Goal: Use online tool/utility: Utilize a website feature to perform a specific function

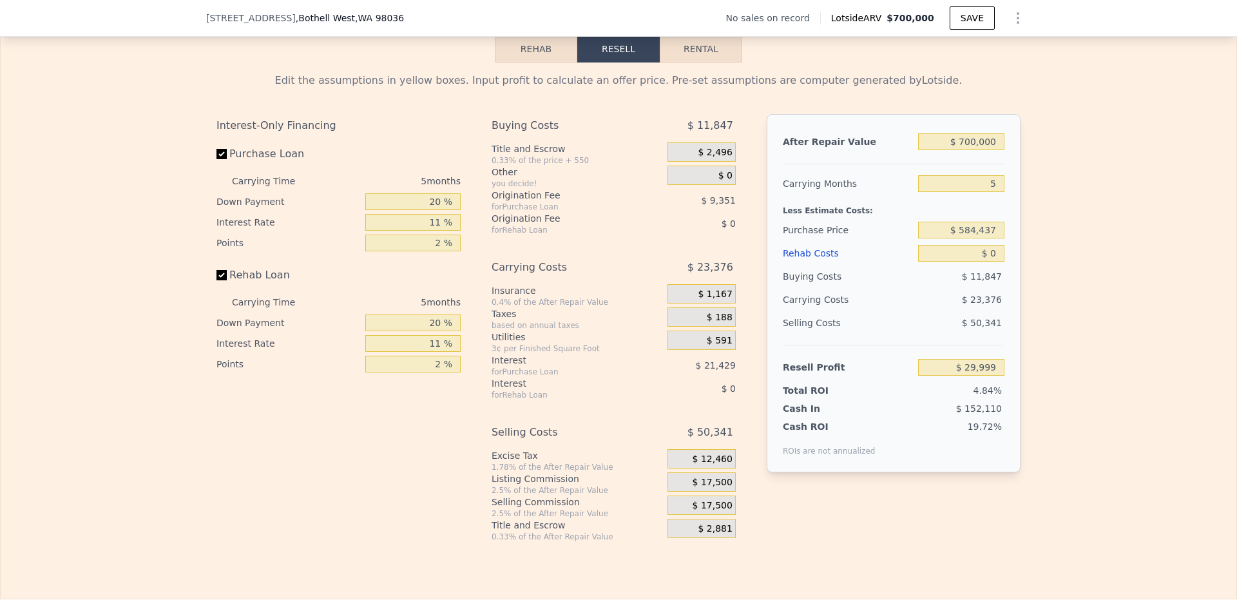
scroll to position [1804, 0]
click at [982, 191] on input "5" at bounding box center [961, 183] width 86 height 17
drag, startPoint x: 982, startPoint y: 204, endPoint x: 1011, endPoint y: 206, distance: 29.0
click at [1011, 206] on div "After Repair Value $ 700,000 Carrying Months 5 Less Estimate Costs: Purchase Pr…" at bounding box center [894, 292] width 254 height 358
type input "3"
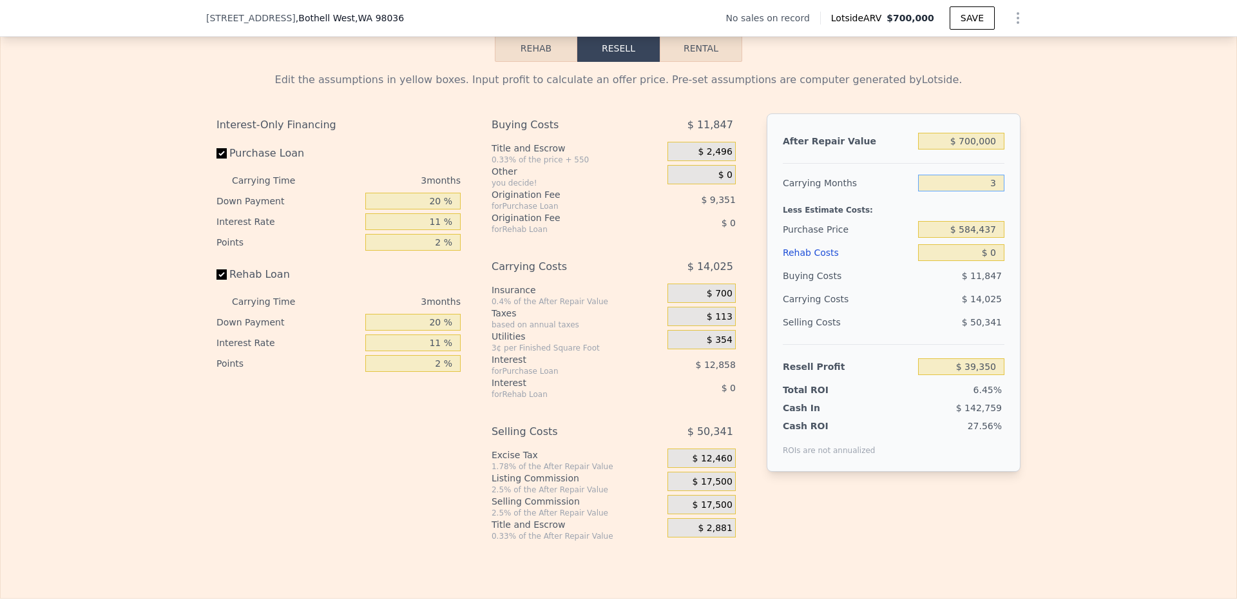
type input "$ 39,350"
type input "4"
type input "$ 34,675"
type input "4"
click at [1043, 229] on div "Edit the assumptions in yellow boxes. Input profit to calculate an offer price.…" at bounding box center [619, 301] width 1236 height 479
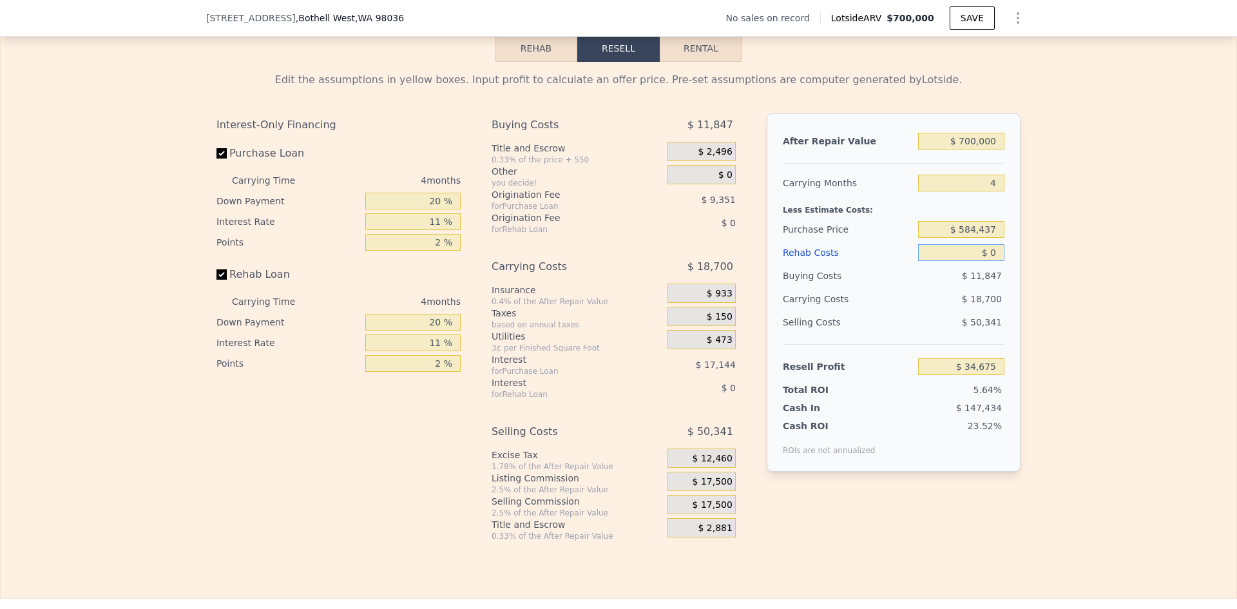
drag, startPoint x: 986, startPoint y: 270, endPoint x: 1032, endPoint y: 270, distance: 45.7
click at [1032, 270] on div "Edit the assumptions in yellow boxes. Input profit to calculate an offer price.…" at bounding box center [619, 301] width 1236 height 479
type input "$ 1"
type input "$ 34,674"
type input "$ 10"
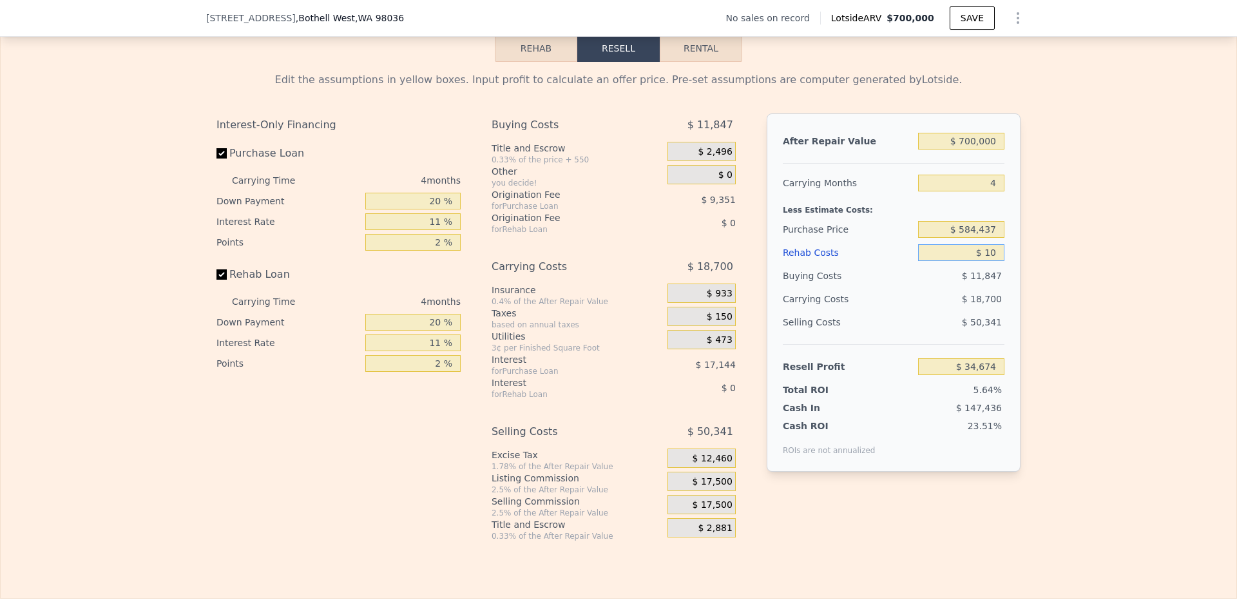
type input "$ 34,665"
type input "$ 100"
type input "$ 34,569"
type input "$ 10,000"
type input "$ 24,223"
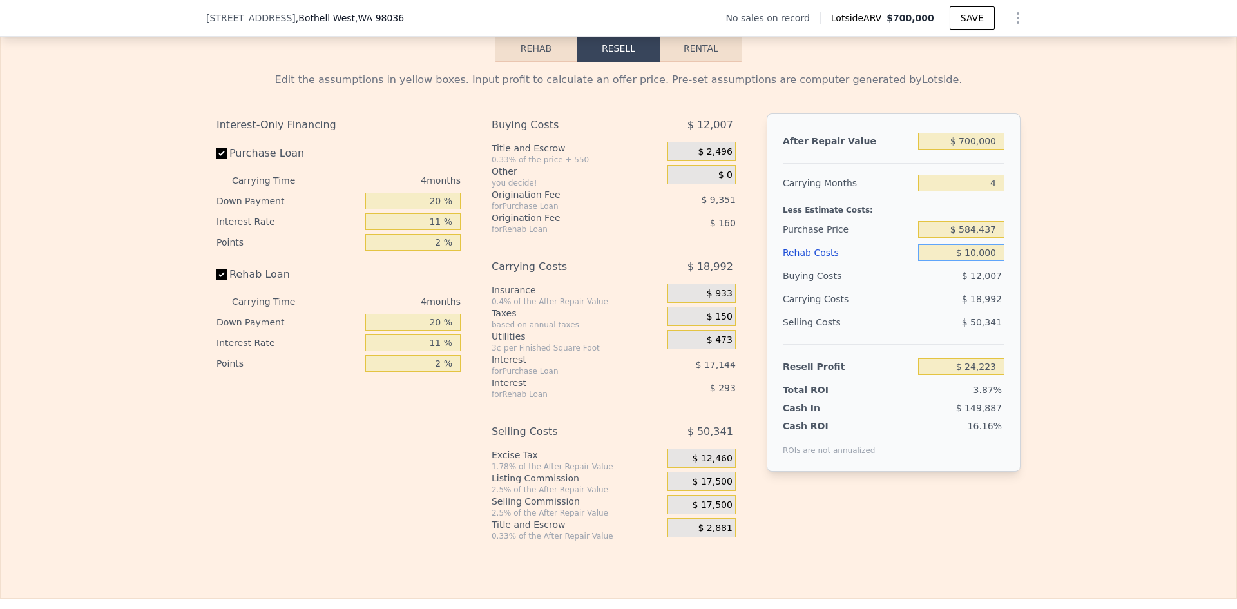
type input "$ 100,000"
type input "-$ 69,857"
type input "$ 100,000"
click at [1032, 270] on div "Edit the assumptions in yellow boxes. Input profit to calculate an offer price.…" at bounding box center [619, 301] width 1236 height 479
drag, startPoint x: 959, startPoint y: 249, endPoint x: 1037, endPoint y: 248, distance: 78.6
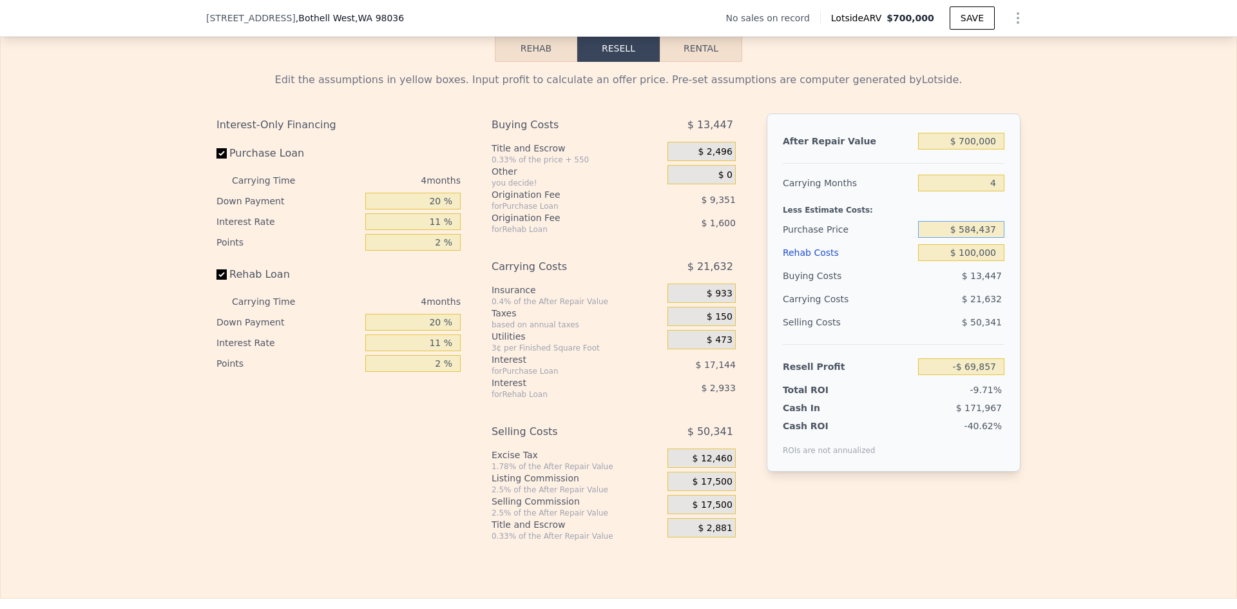
click at [1037, 248] on div "Edit the assumptions in yellow boxes. Input profit to calculate an offer price.…" at bounding box center [619, 301] width 1236 height 479
drag, startPoint x: 995, startPoint y: 254, endPoint x: 829, endPoint y: 257, distance: 165.6
click at [833, 241] on div "Purchase Price $ 9,500,584,437" at bounding box center [894, 229] width 222 height 23
type input "$ 495,000"
click at [1109, 424] on div "Edit the assumptions in yellow boxes. Input profit to calculate an offer price.…" at bounding box center [619, 301] width 1236 height 479
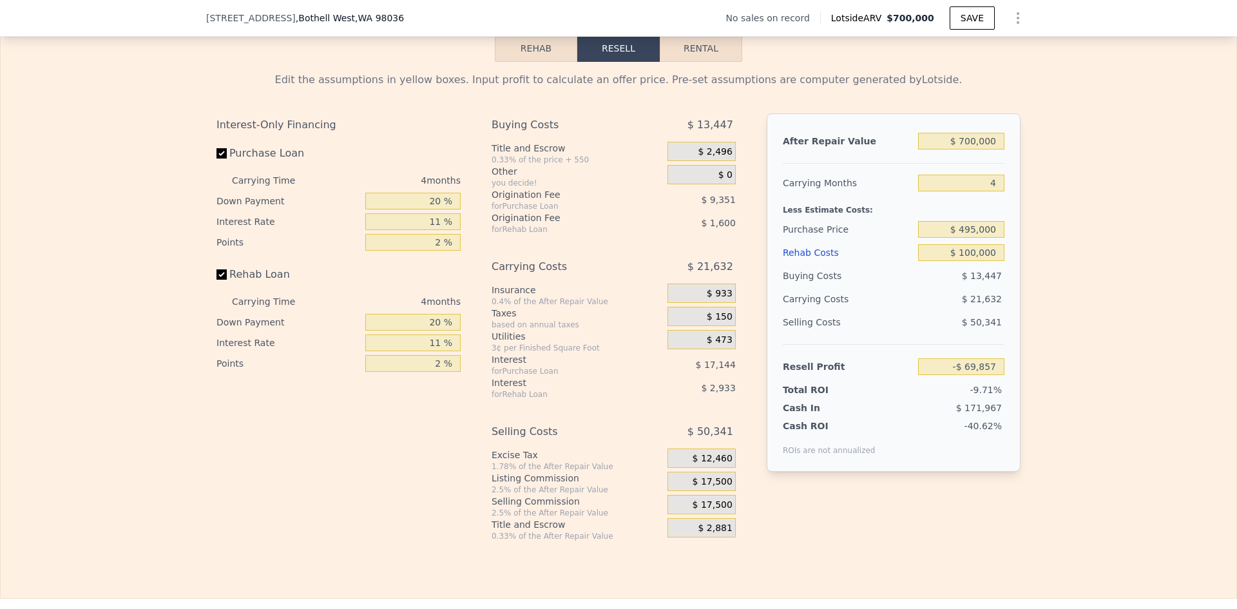
type input "$ 23,933"
click at [721, 488] on span "$ 17,500" at bounding box center [713, 482] width 40 height 12
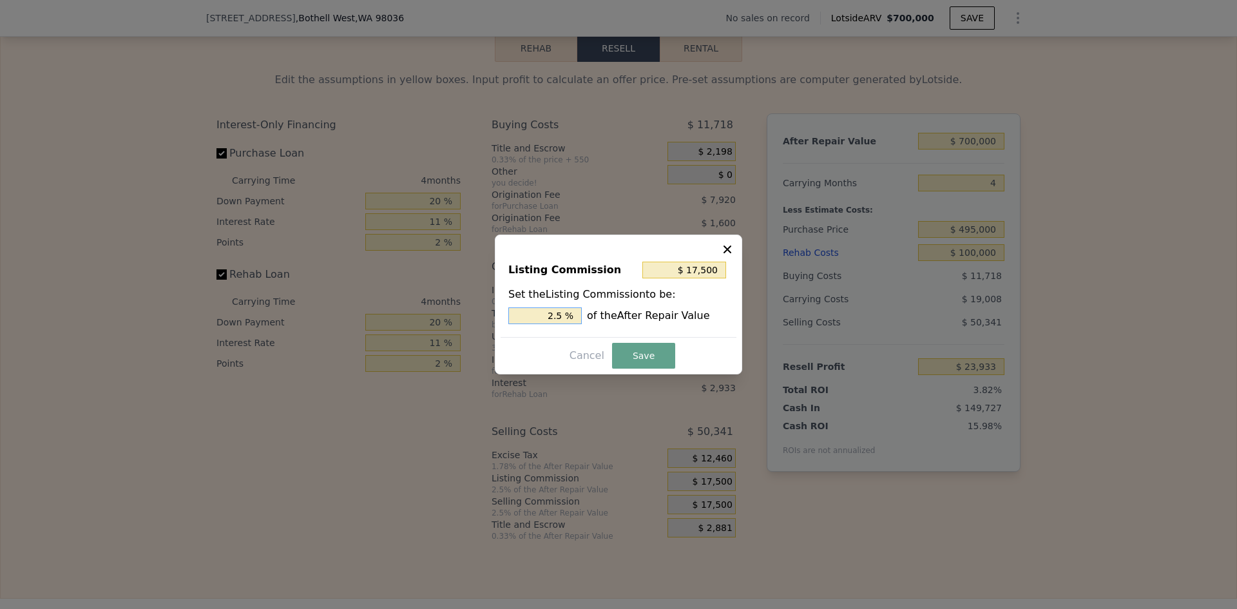
drag, startPoint x: 540, startPoint y: 318, endPoint x: 588, endPoint y: 318, distance: 47.7
click at [588, 318] on div "2.5 % of the After Repair Value" at bounding box center [618, 315] width 220 height 17
type input "$ 7,000"
type input "1 %"
click at [656, 358] on button "Save" at bounding box center [643, 356] width 63 height 26
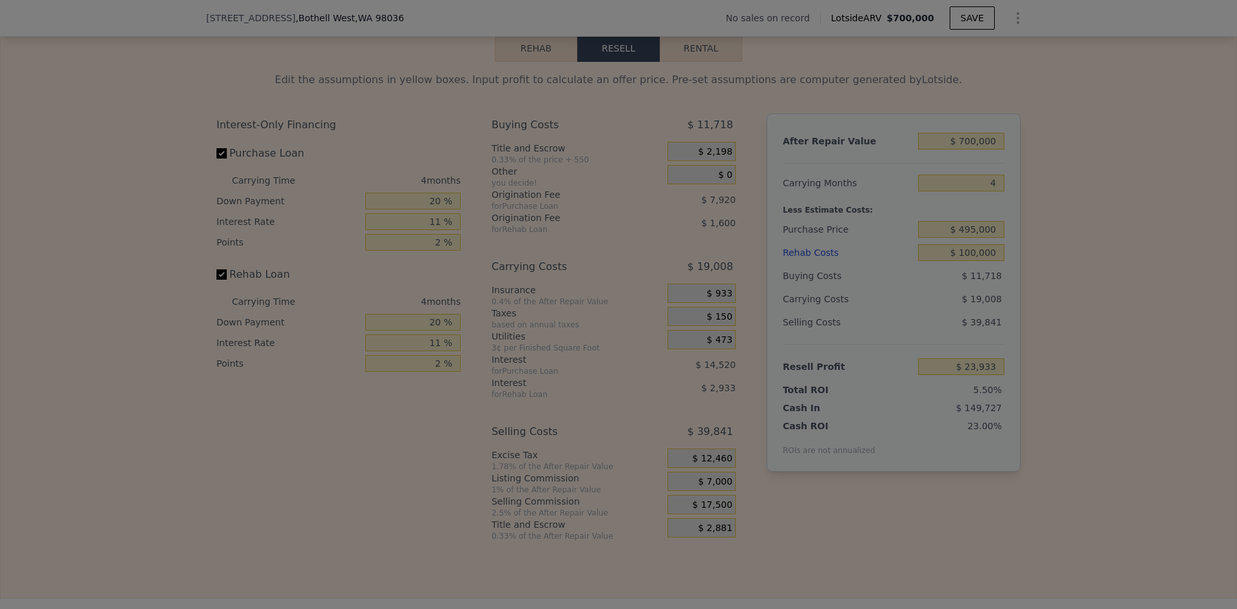
type input "$ 34,433"
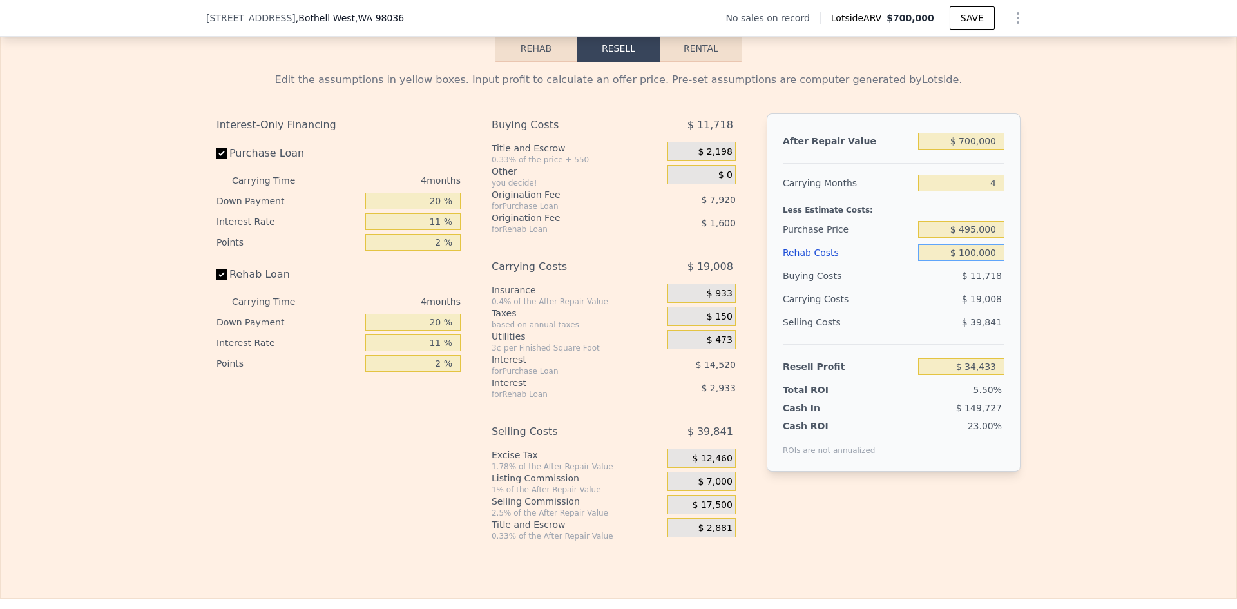
click at [976, 263] on div "$ 100,000" at bounding box center [961, 252] width 86 height 23
click at [976, 238] on input "$ 495,000" at bounding box center [961, 229] width 86 height 17
click at [1046, 265] on div "Edit the assumptions in yellow boxes. Input profit to calculate an offer price.…" at bounding box center [619, 301] width 1236 height 479
click at [971, 238] on input "$ 495,000" at bounding box center [961, 229] width 86 height 17
type input "$ 485,000"
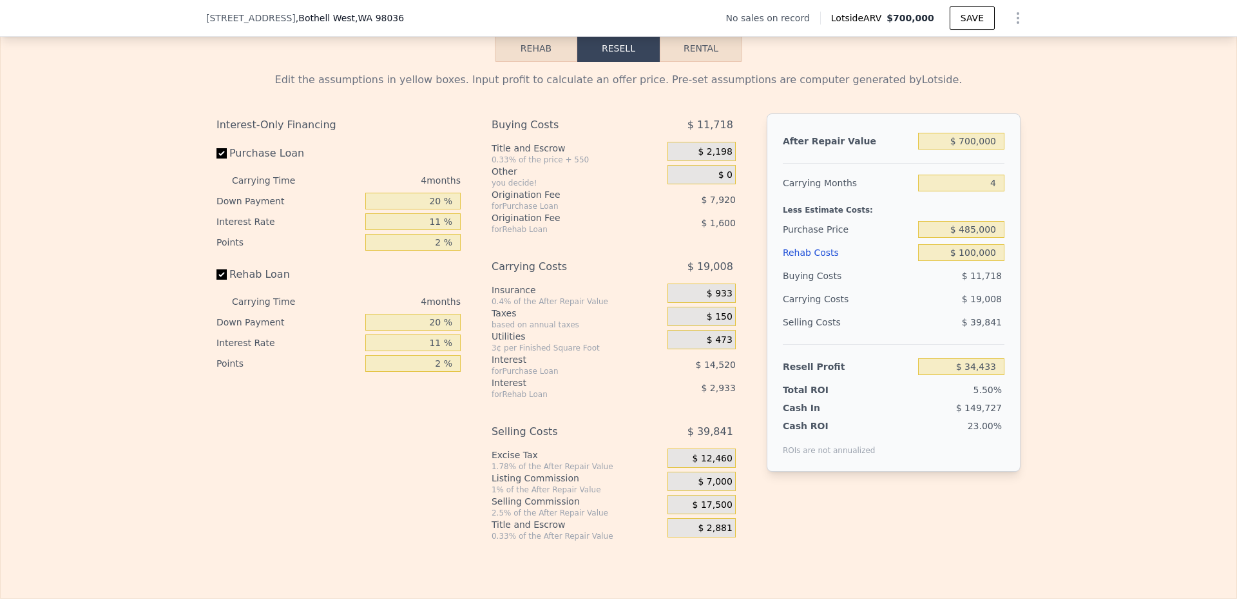
click at [1121, 287] on div "Edit the assumptions in yellow boxes. Input profit to calculate an offer price.…" at bounding box center [619, 301] width 1236 height 479
type input "$ 44,918"
click at [970, 238] on input "$ 485,000" at bounding box center [961, 229] width 86 height 17
type input "$ 475,000"
click at [1062, 285] on div "Edit the assumptions in yellow boxes. Input profit to calculate an offer price.…" at bounding box center [619, 301] width 1236 height 479
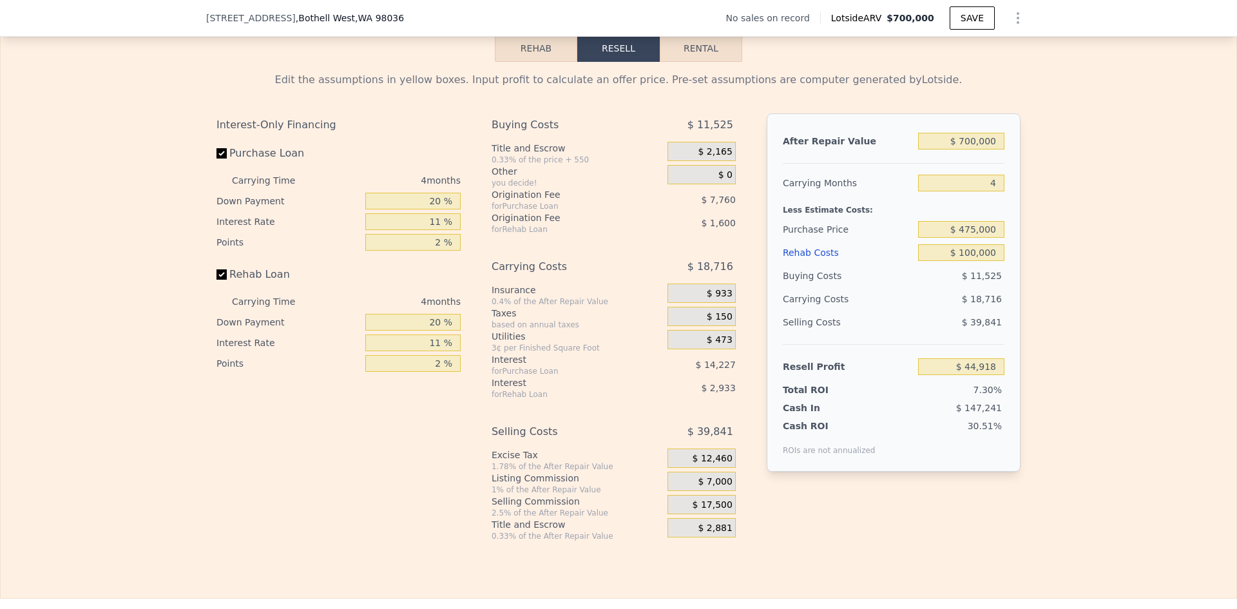
type input "$ 55,407"
click at [990, 149] on input "$ 700,000" at bounding box center [961, 141] width 86 height 17
click at [984, 191] on input "4" at bounding box center [961, 183] width 86 height 17
click at [978, 238] on input "$ 475,000" at bounding box center [961, 229] width 86 height 17
click at [969, 261] on input "$ 100,000" at bounding box center [961, 252] width 86 height 17
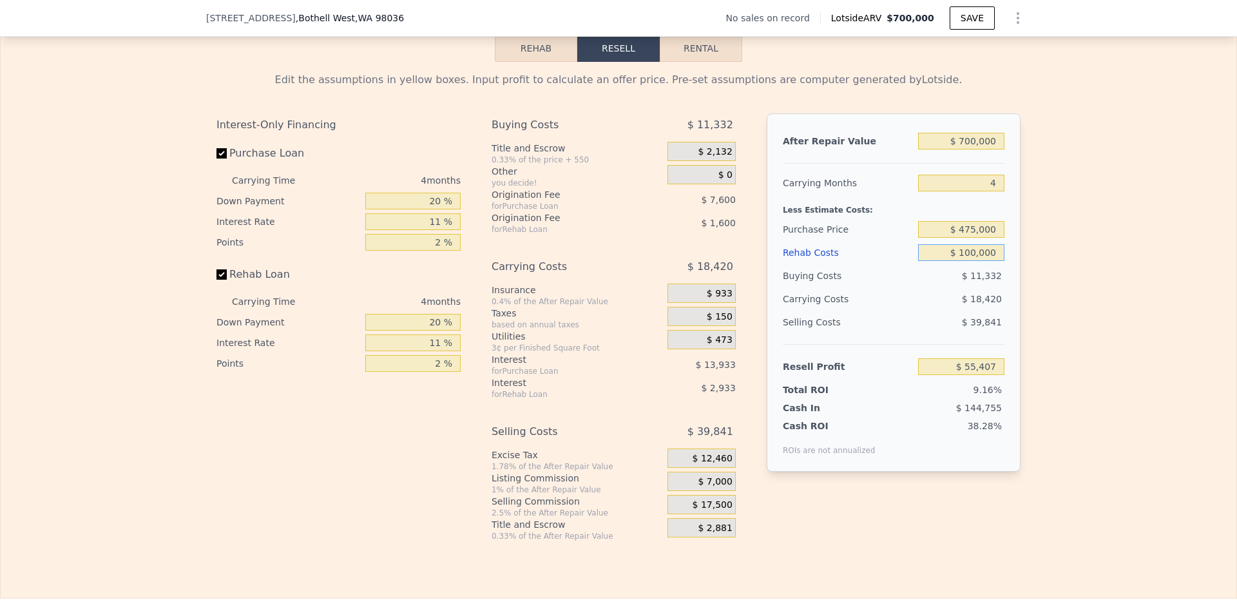
type input "5"
type input "$ 0"
type input "$ 145,566"
click at [532, 62] on button "Rehab" at bounding box center [536, 48] width 82 height 27
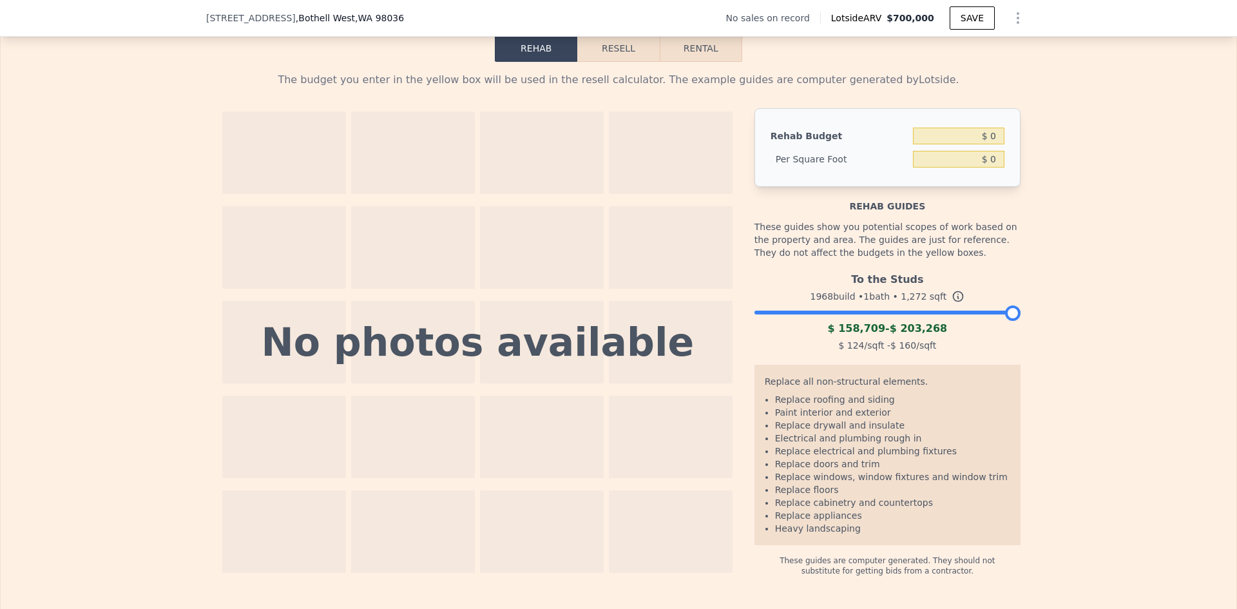
click at [1005, 321] on div at bounding box center [1012, 312] width 15 height 15
click at [628, 62] on button "Resell" at bounding box center [618, 48] width 82 height 27
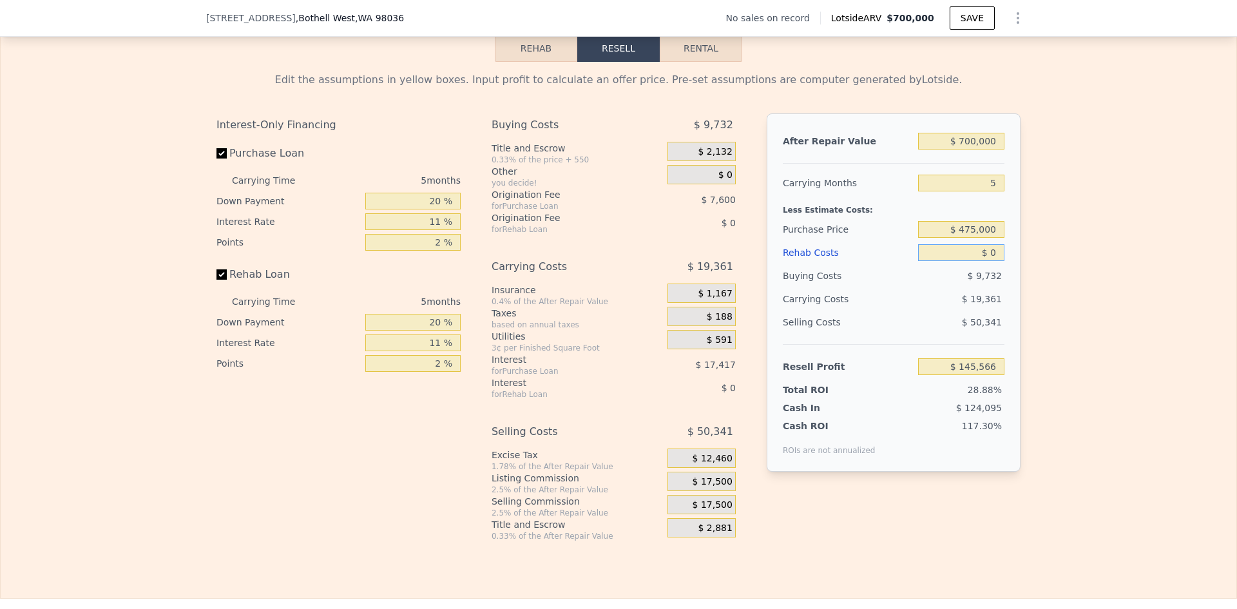
drag, startPoint x: 987, startPoint y: 273, endPoint x: 1027, endPoint y: 269, distance: 40.7
click at [1027, 269] on div "Edit the assumptions in yellow boxes. Input profit to calculate an offer price.…" at bounding box center [619, 301] width 1236 height 479
type input "$ 1"
type input "$ 145,565"
type input "$ 13"
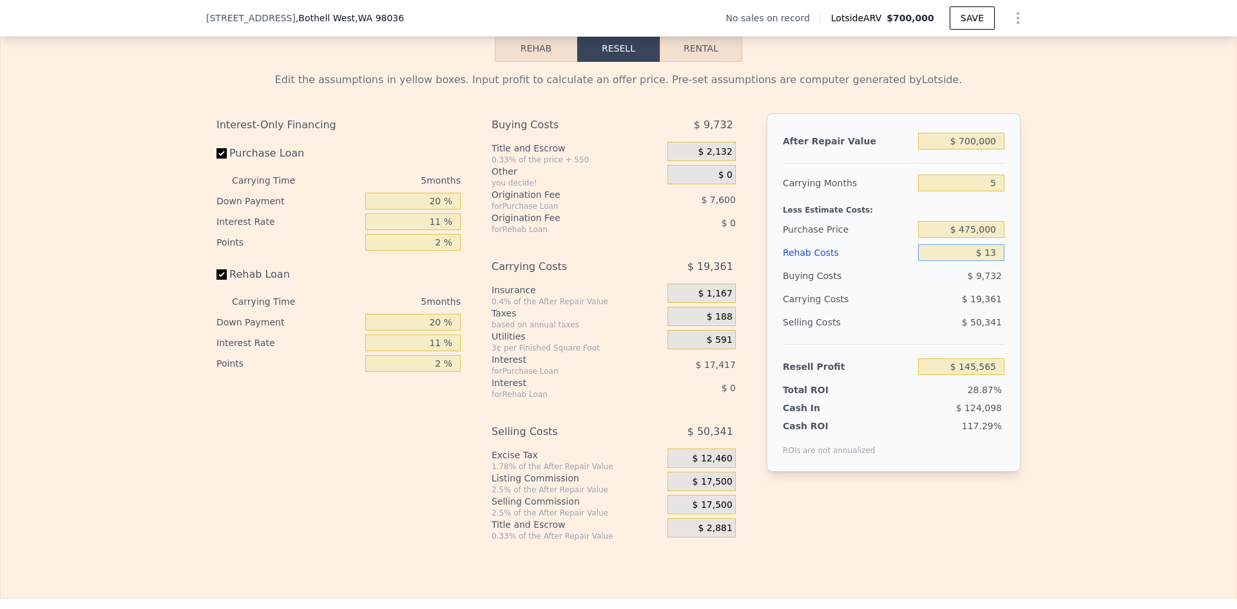
type input "$ 145,553"
type input "$ 130"
type input "$ 145,429"
type input "$ 13,000"
type input "$ 131,883"
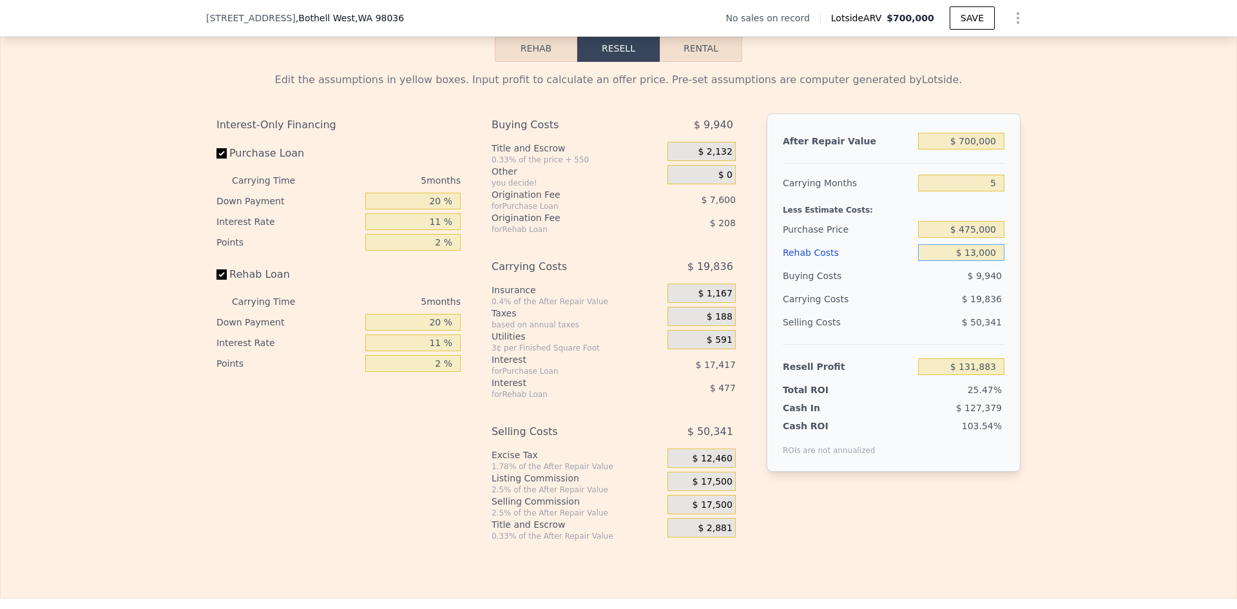
type input "$ 130,000"
type input "$ 8,721"
type input "$ 130,000"
click at [1037, 273] on div "Edit the assumptions in yellow boxes. Input profit to calculate an offer price.…" at bounding box center [619, 301] width 1236 height 479
click at [967, 238] on input "$ 475,000" at bounding box center [961, 229] width 86 height 17
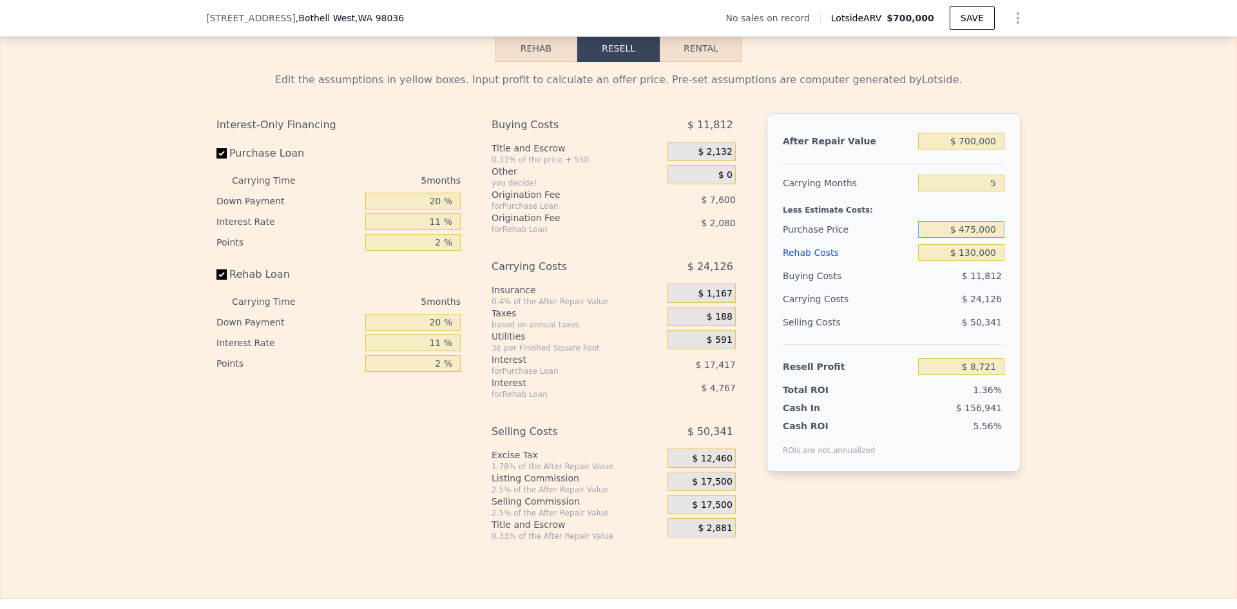
click at [970, 238] on input "$ 475,000" at bounding box center [961, 229] width 86 height 17
click at [964, 149] on input "$ 700,000" at bounding box center [961, 141] width 86 height 17
click at [971, 191] on input "5" at bounding box center [961, 183] width 86 height 17
drag, startPoint x: 981, startPoint y: 206, endPoint x: 997, endPoint y: 205, distance: 16.1
click at [997, 191] on input "5" at bounding box center [961, 183] width 86 height 17
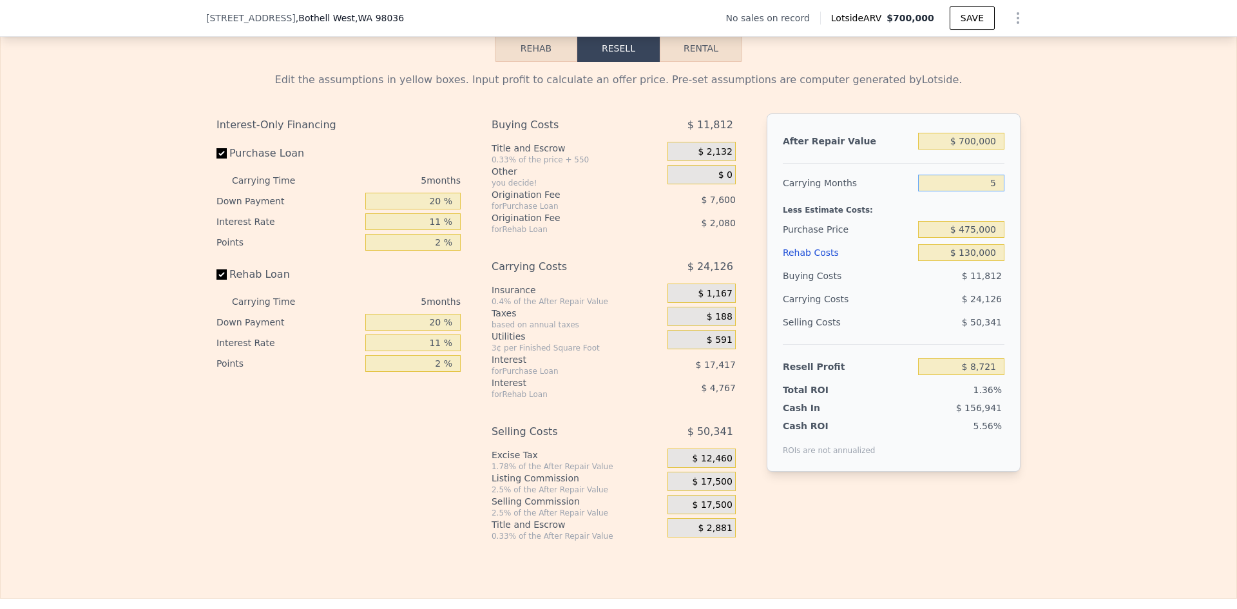
type input "4"
type input "$ 13,547"
type input "4"
click at [705, 488] on span "$ 17,500" at bounding box center [713, 482] width 40 height 12
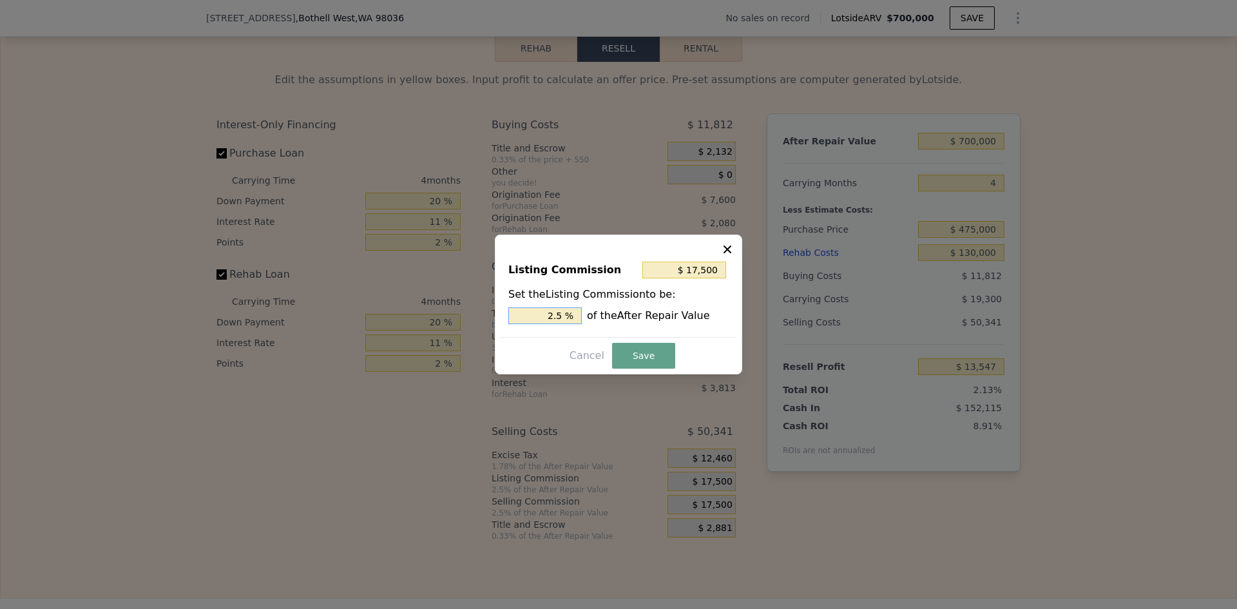
drag, startPoint x: 532, startPoint y: 313, endPoint x: 703, endPoint y: 320, distance: 171.6
click at [703, 320] on div "2.5 % of the After Repair Value" at bounding box center [618, 315] width 220 height 17
type input "$ 7,000"
type input "1 %"
click at [649, 350] on button "Save" at bounding box center [643, 356] width 63 height 26
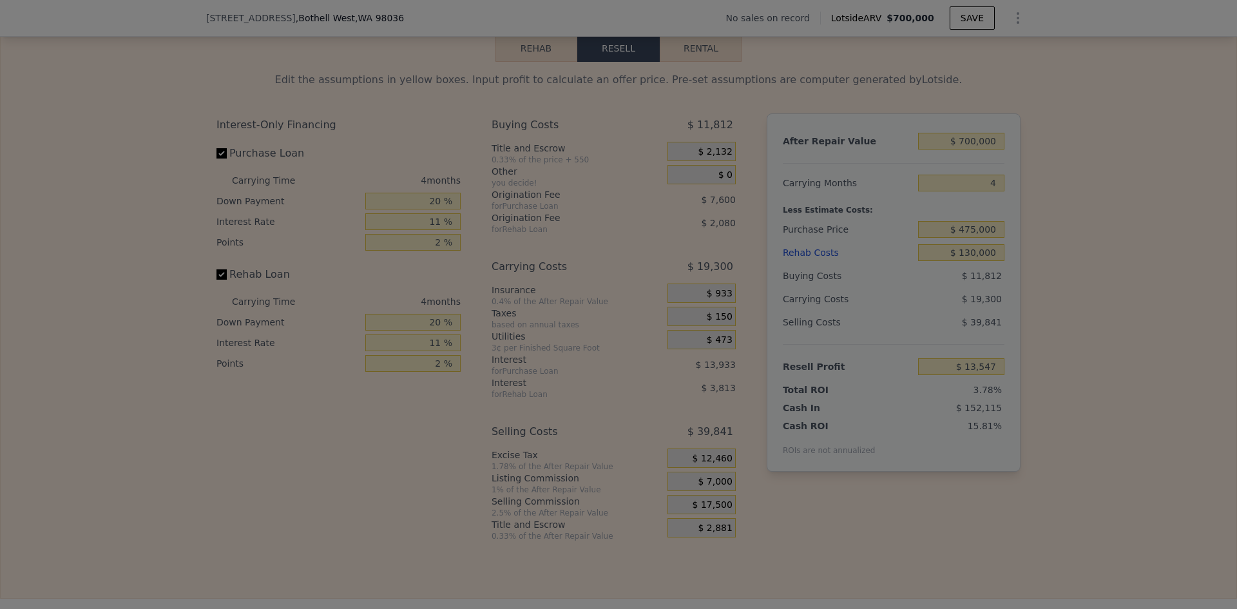
type input "$ 24,047"
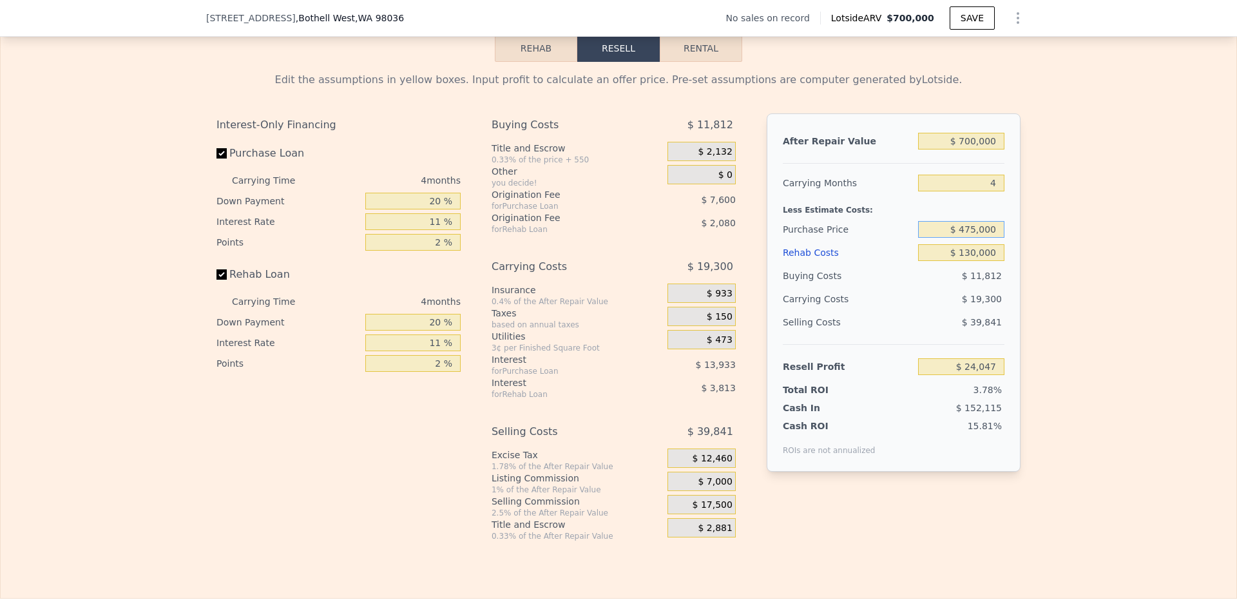
click at [969, 238] on input "$ 475,000" at bounding box center [961, 229] width 86 height 17
type input "$ 425,000"
click at [1043, 294] on div "Edit the assumptions in yellow boxes. Input profit to calculate an offer price.…" at bounding box center [619, 301] width 1236 height 479
type input "$ 76,478"
click at [967, 261] on input "$ 130,000" at bounding box center [961, 252] width 86 height 17
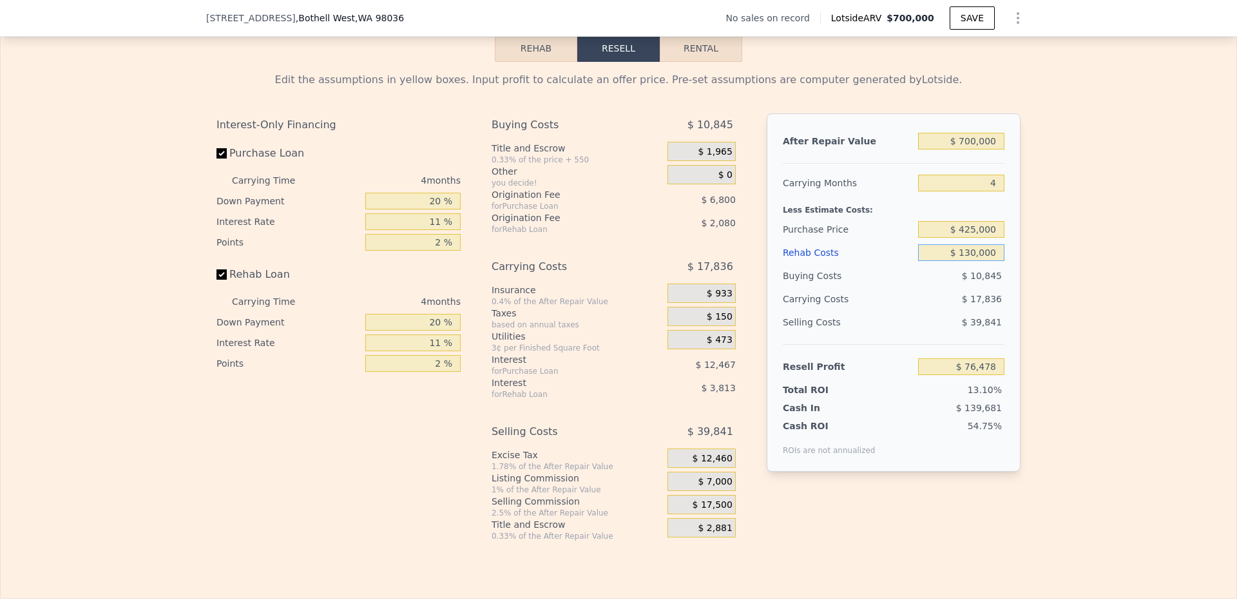
type input "$ 14,000"
type input "$ 197,734"
type input "$ 140,000"
type input "$ 66,022"
type input "$ 140,000"
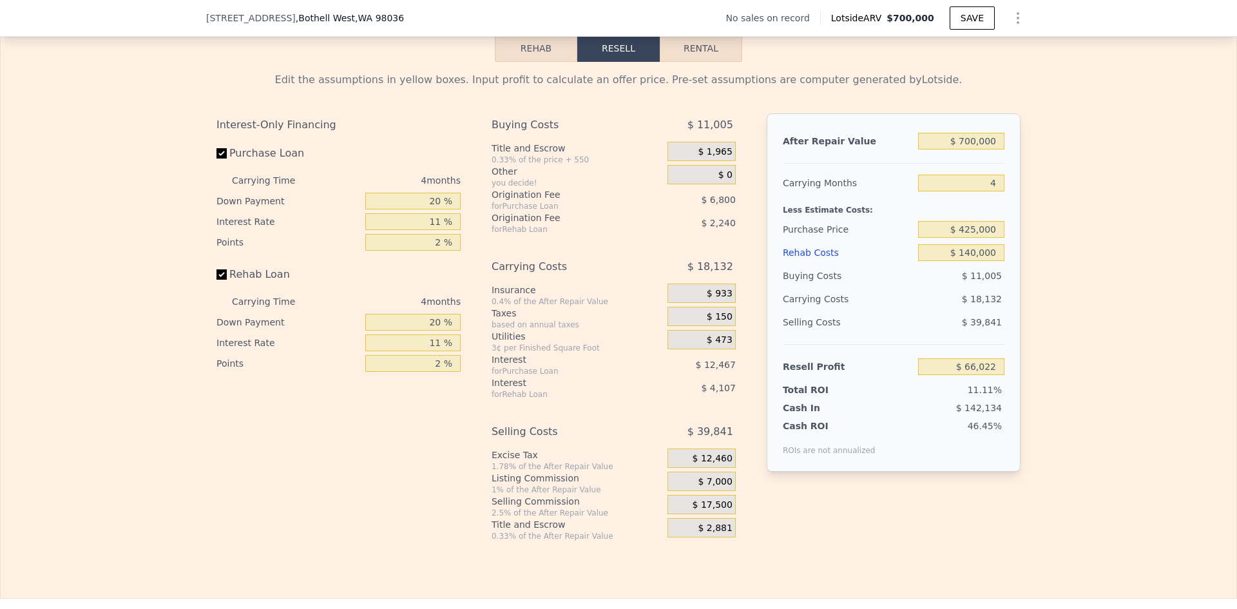
click at [1066, 298] on div "Edit the assumptions in yellow boxes. Input profit to calculate an offer price.…" at bounding box center [619, 301] width 1236 height 479
drag, startPoint x: 972, startPoint y: 250, endPoint x: 965, endPoint y: 252, distance: 8.0
click at [965, 238] on input "$ 425,000" at bounding box center [961, 229] width 86 height 17
click at [966, 238] on input "$ 425,000" at bounding box center [961, 229] width 86 height 17
drag, startPoint x: 974, startPoint y: 251, endPoint x: 961, endPoint y: 254, distance: 13.9
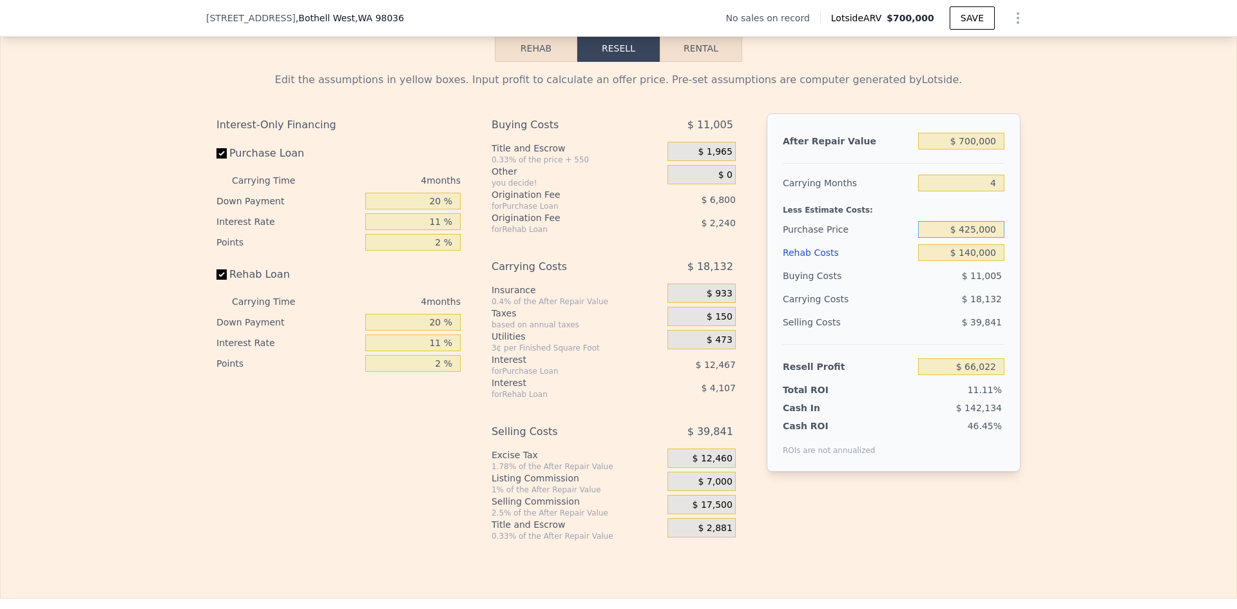
click at [961, 238] on input "$ 425,000" at bounding box center [961, 229] width 86 height 17
type input "$ 380,000"
click at [1052, 278] on div "Edit the assumptions in yellow boxes. Input profit to calculate an offer price.…" at bounding box center [619, 301] width 1236 height 479
type input "$ 113,212"
click at [980, 261] on input "$ 140,000" at bounding box center [961, 252] width 86 height 17
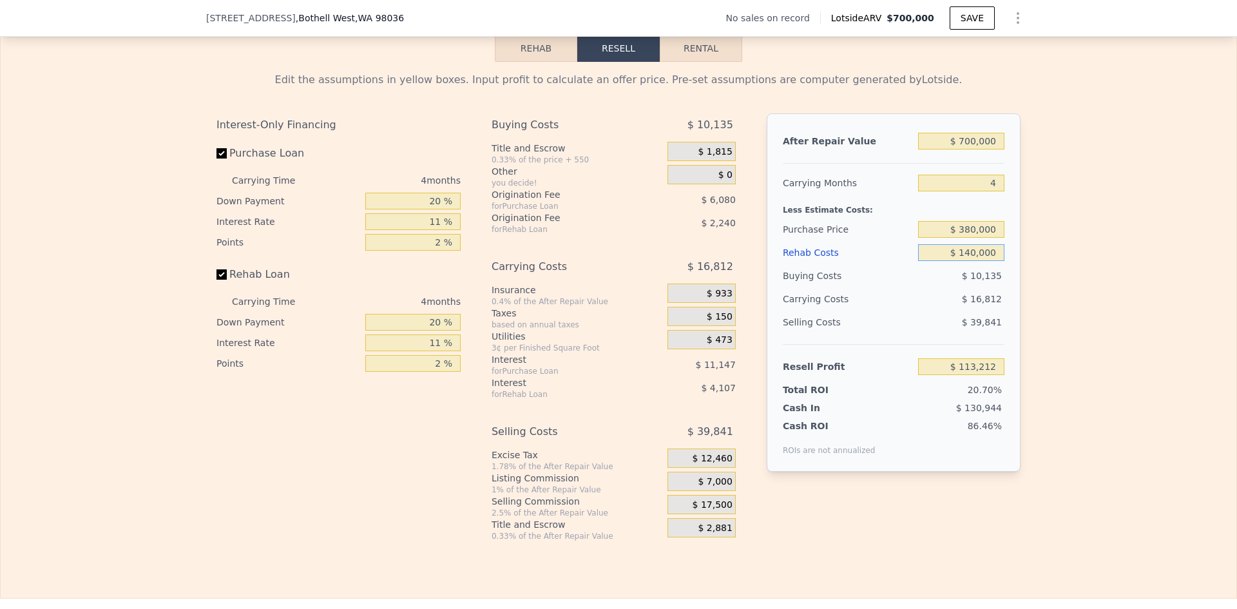
click at [967, 261] on input "$ 140,000" at bounding box center [961, 252] width 86 height 17
click at [974, 261] on input "$ 140,000" at bounding box center [961, 252] width 86 height 17
type input "$ 14,000"
type input "$ 244,924"
type input "$ 145,000"
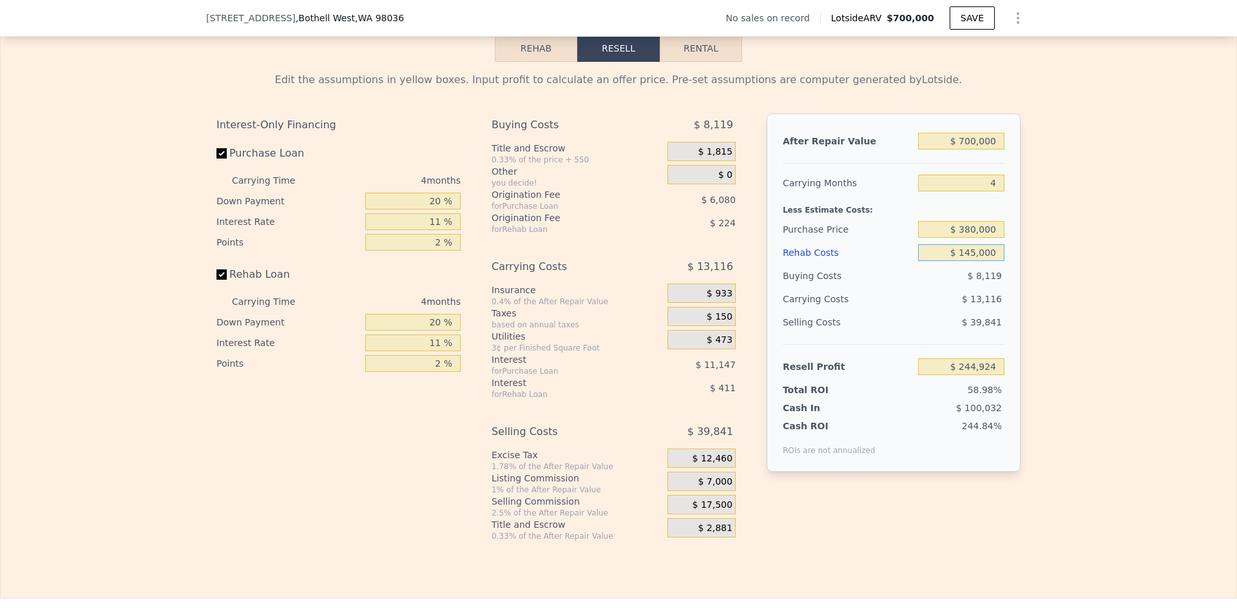
type input "$ 107,988"
type input "$ 145,000"
click at [1091, 353] on div "Edit the assumptions in yellow boxes. Input profit to calculate an offer price.…" at bounding box center [619, 301] width 1236 height 479
click at [707, 488] on span "$ 7,000" at bounding box center [715, 482] width 34 height 12
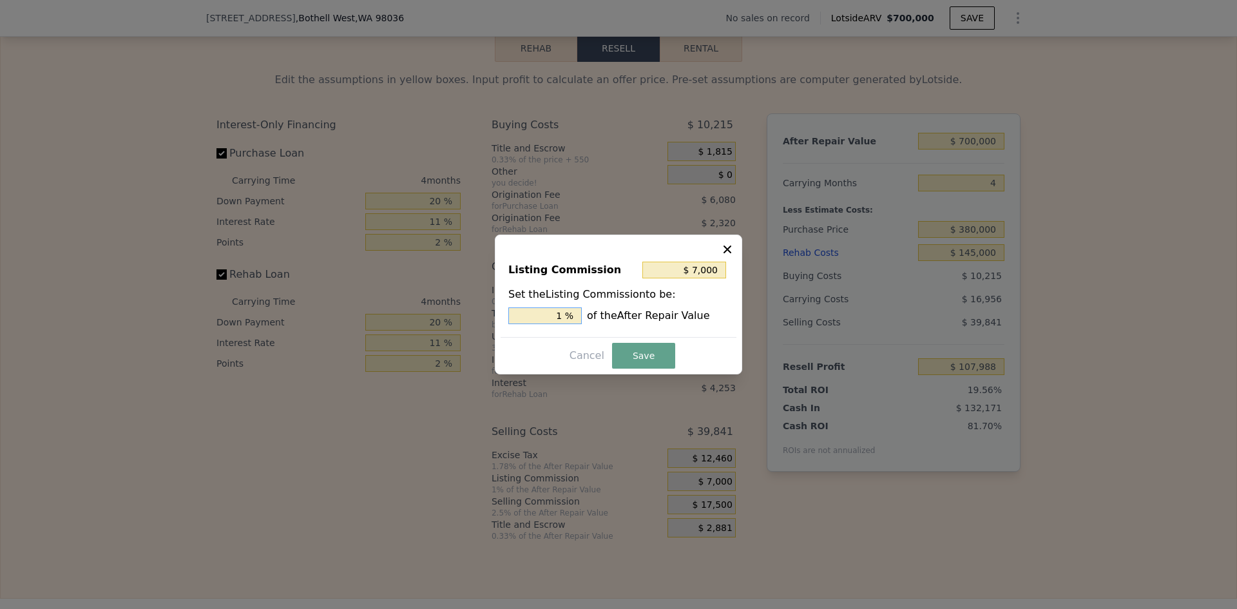
drag, startPoint x: 542, startPoint y: 322, endPoint x: 615, endPoint y: 322, distance: 73.5
click at [615, 322] on div "1 % of the After Repair Value" at bounding box center [618, 315] width 220 height 17
type input "$ 14,000"
type input "2. %"
type input "$ 17,500"
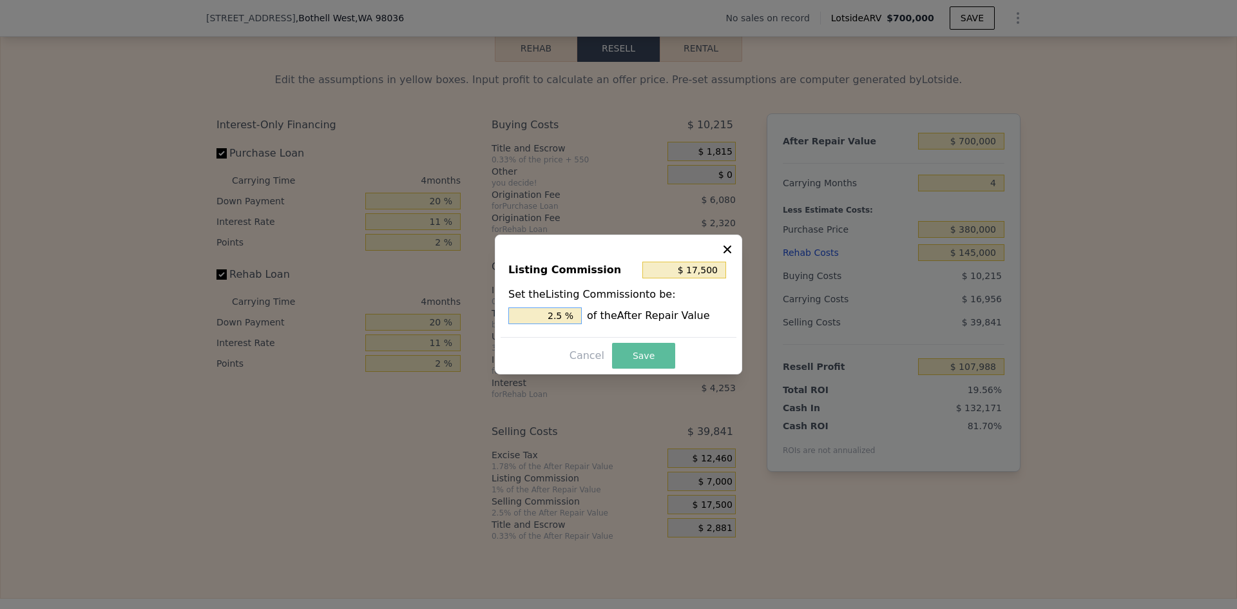
type input "2.5 %"
click at [631, 357] on button "Save" at bounding box center [643, 356] width 63 height 26
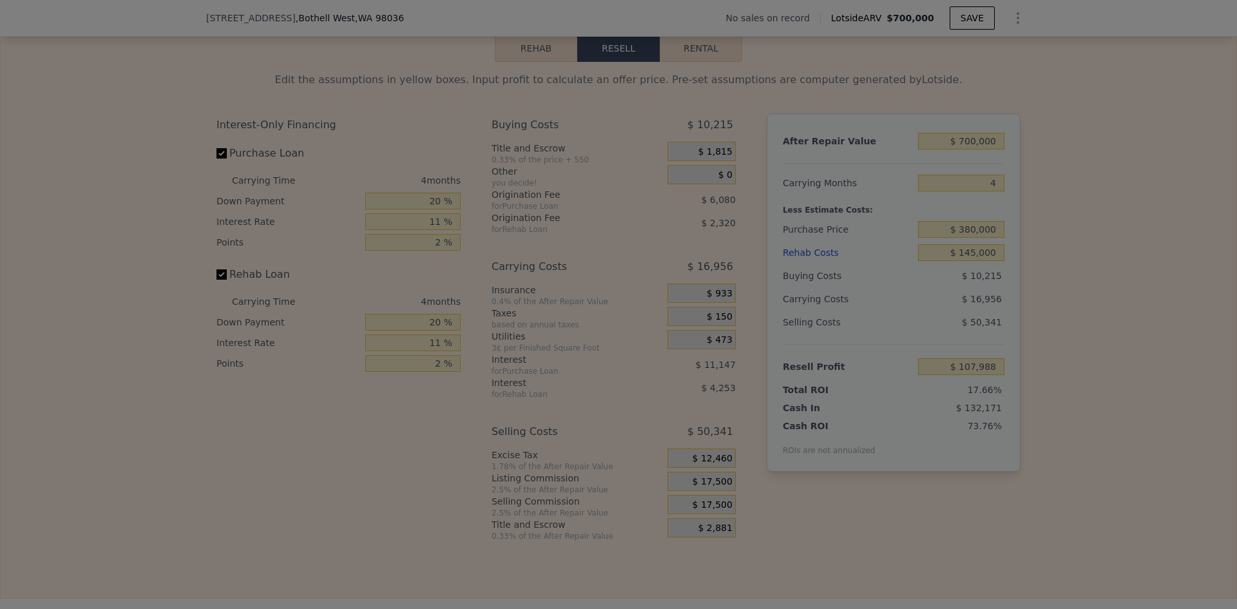
type input "$ 97,488"
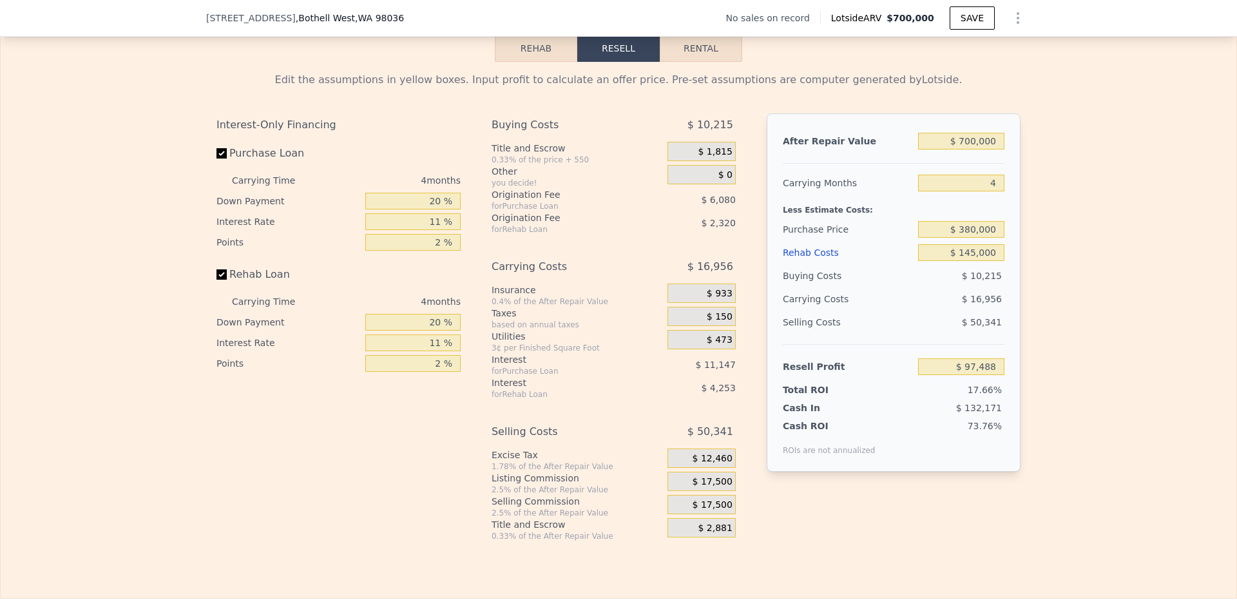
click at [508, 62] on button "Rehab" at bounding box center [536, 48] width 82 height 27
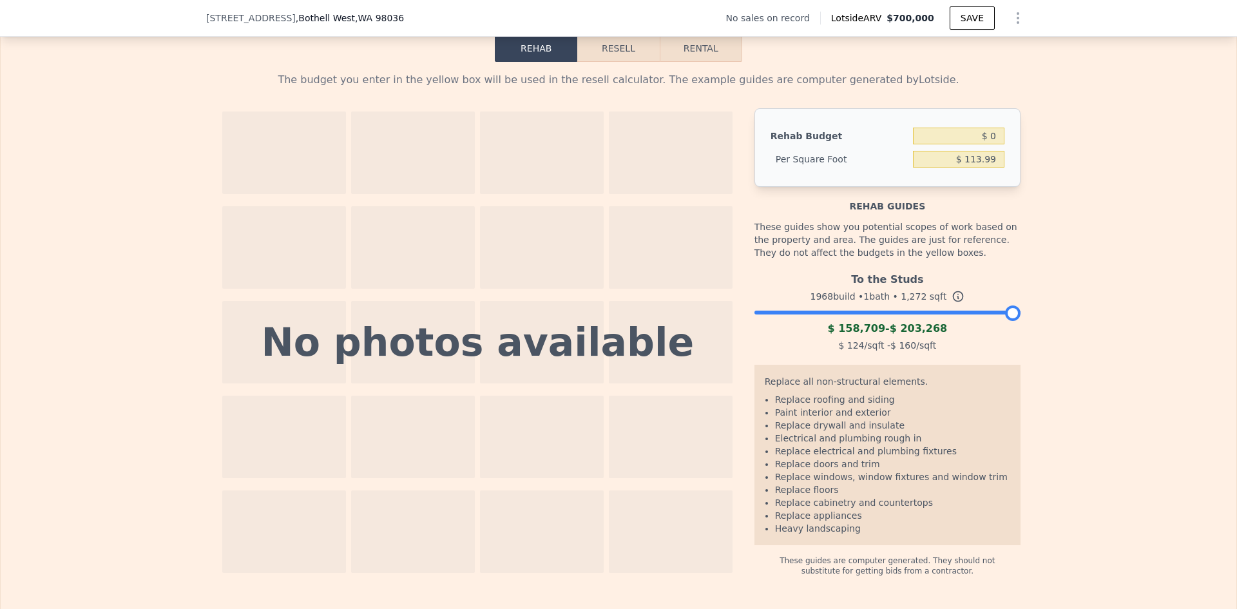
type input "$ 0"
